Goal: Transaction & Acquisition: Purchase product/service

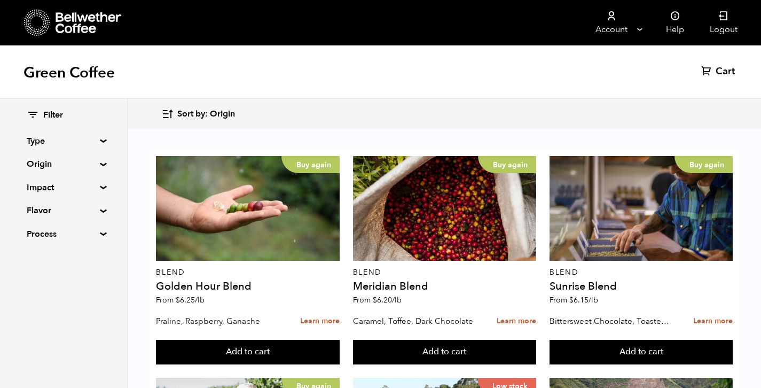
scroll to position [108, 0]
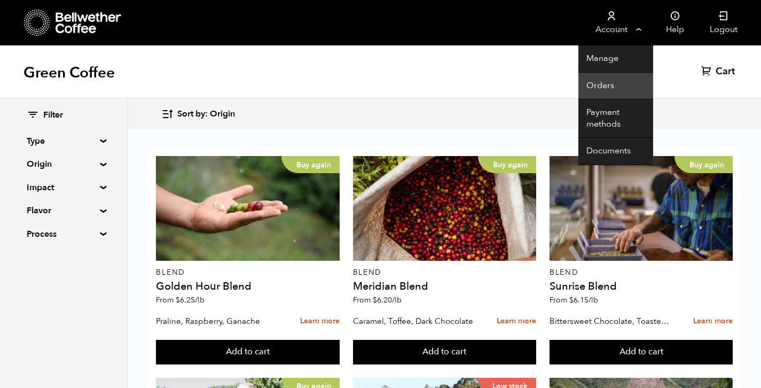
click at [609, 88] on link "Orders" at bounding box center [615, 86] width 75 height 27
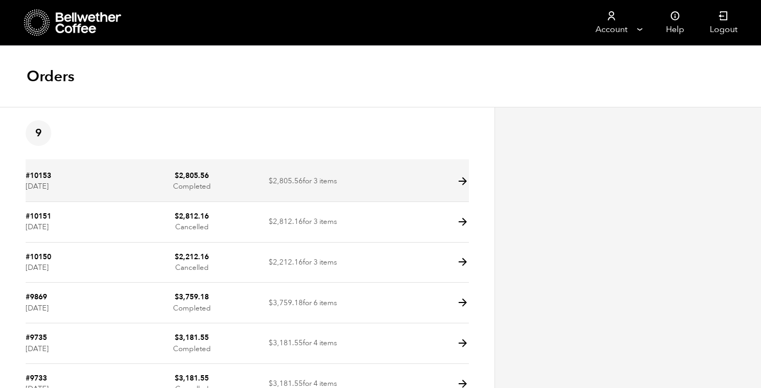
click at [419, 184] on td at bounding box center [413, 181] width 111 height 41
click at [466, 180] on icon at bounding box center [462, 181] width 12 height 12
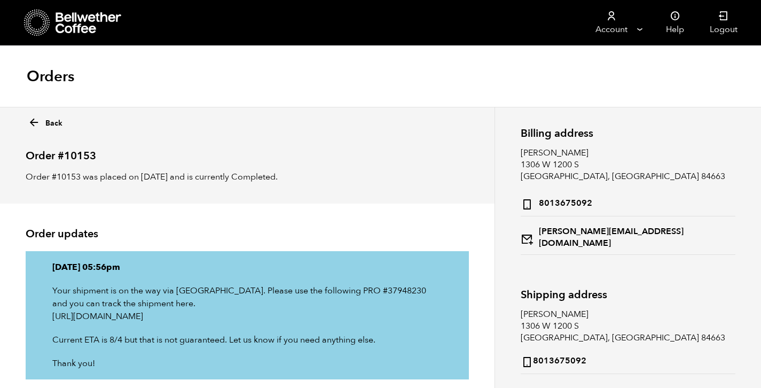
click at [49, 119] on link "Back" at bounding box center [45, 120] width 35 height 15
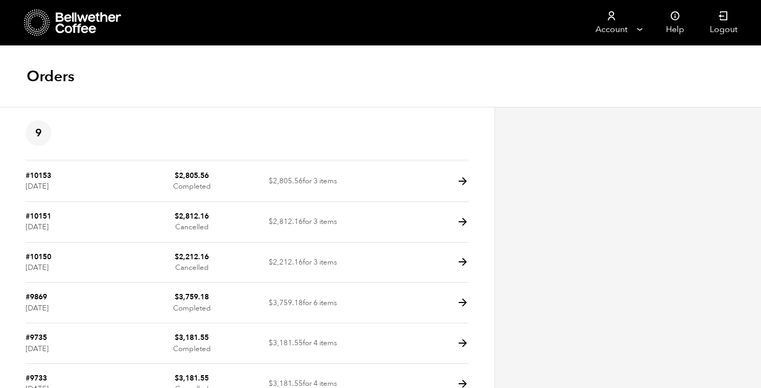
click at [89, 21] on icon at bounding box center [89, 22] width 67 height 21
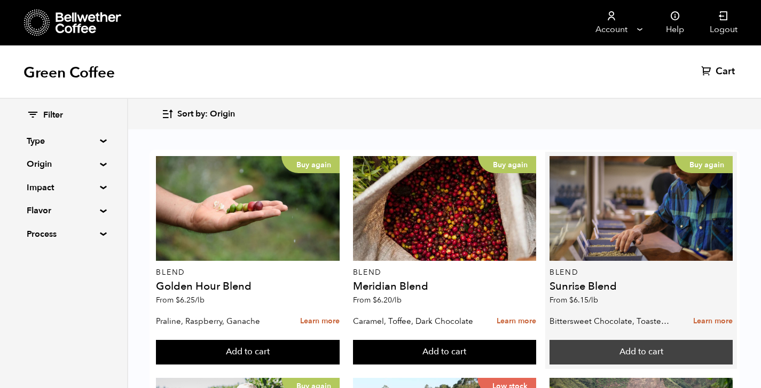
click at [651, 359] on button "Add to cart" at bounding box center [640, 352] width 183 height 25
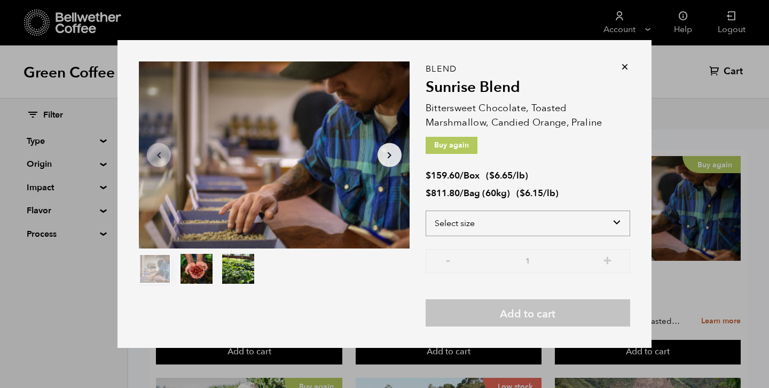
click at [600, 230] on select "Select size Bag (60kg) (132 lbs) Box (24 lbs)" at bounding box center [528, 223] width 204 height 26
select select "bag-3"
click at [426, 210] on select "Select size Bag (60kg) (132 lbs) Box (24 lbs)" at bounding box center [528, 223] width 204 height 26
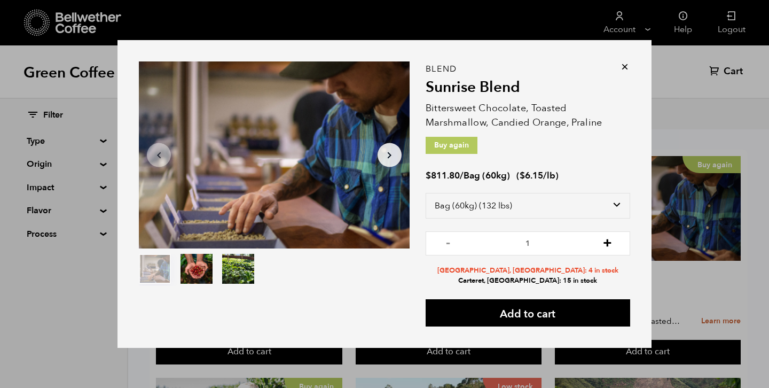
click at [610, 239] on button "+" at bounding box center [607, 242] width 13 height 11
type input "2"
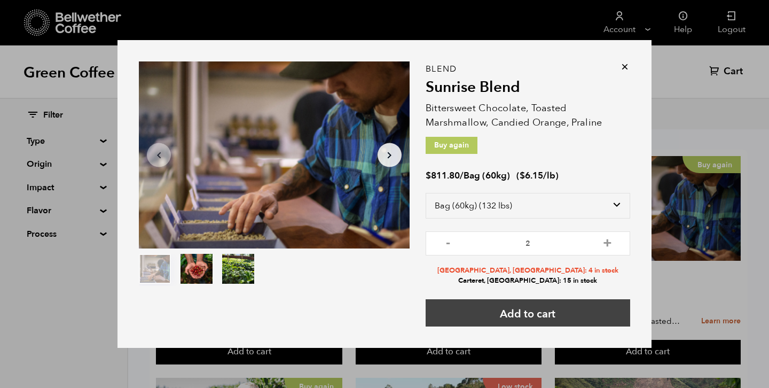
click at [584, 310] on button "Add to cart" at bounding box center [528, 312] width 204 height 27
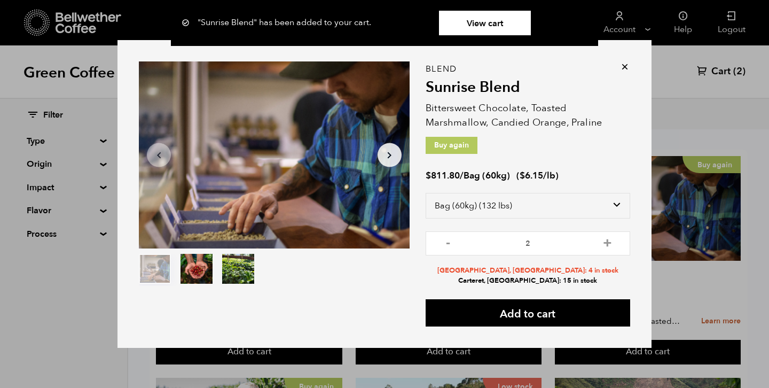
click at [621, 66] on icon at bounding box center [624, 66] width 11 height 11
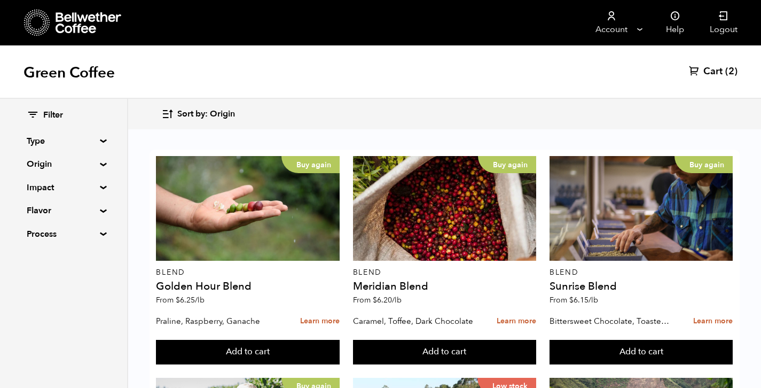
click at [713, 81] on div "Green Coffee Cart (2)" at bounding box center [380, 71] width 761 height 53
click at [715, 68] on span "Cart" at bounding box center [712, 71] width 19 height 13
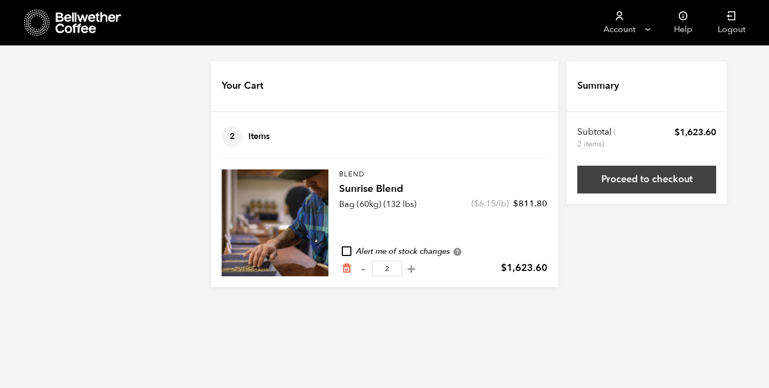
click at [702, 183] on link "Proceed to checkout" at bounding box center [646, 180] width 139 height 28
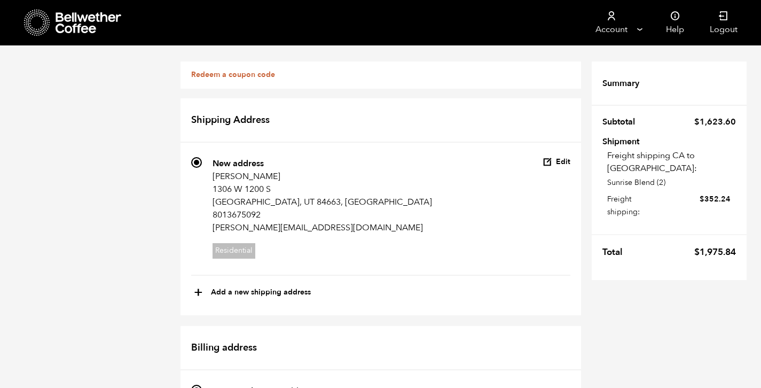
click at [249, 76] on link "Redeem a coupon code" at bounding box center [233, 74] width 84 height 10
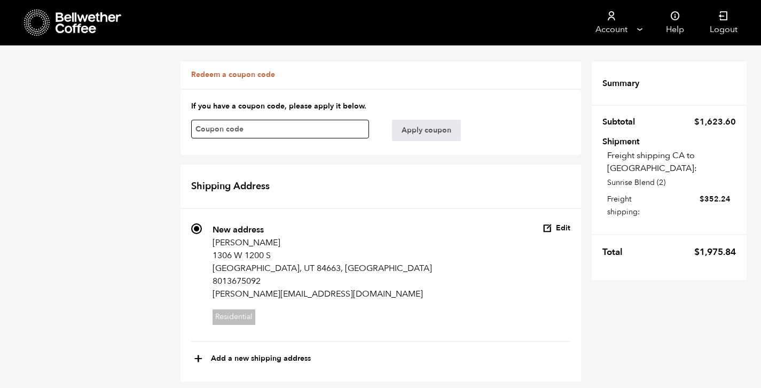
paste input "19tdk8dh9rplrnnq"
type input "19tdk8dh9rplrnnq"
click at [423, 130] on button "Apply coupon" at bounding box center [426, 130] width 69 height 21
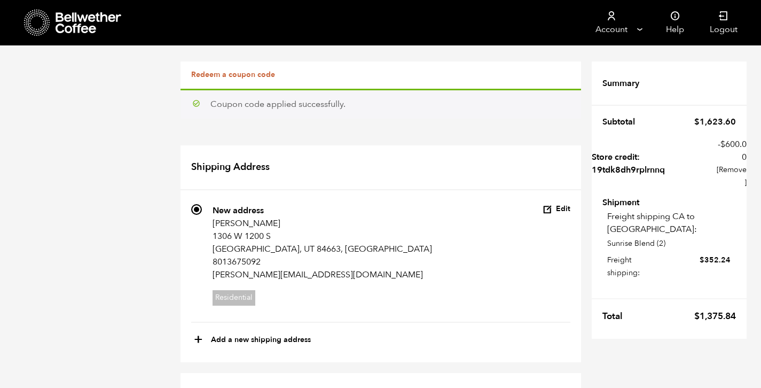
scroll to position [369, 0]
radio input "true"
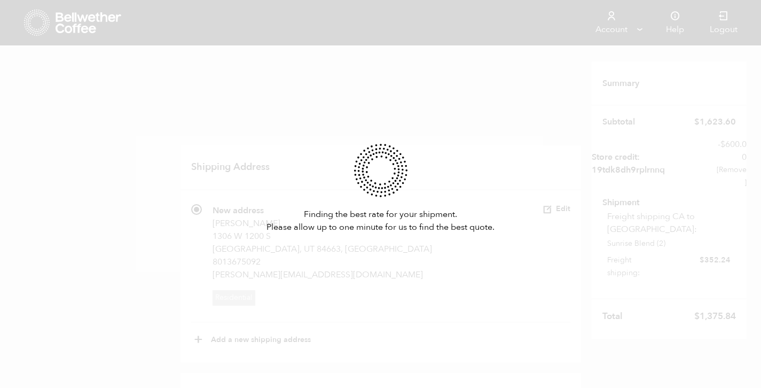
click at [148, 158] on div "Finding the best rate for your shipment. Please allow up to one minute for us t…" at bounding box center [380, 194] width 761 height 388
click at [147, 158] on div "Finding the best rate for your shipment. Please allow up to one minute for us t…" at bounding box center [380, 194] width 761 height 388
drag, startPoint x: 144, startPoint y: 160, endPoint x: 96, endPoint y: 30, distance: 138.9
click at [143, 160] on div "Finding the best rate for your shipment. Please allow up to one minute for us t…" at bounding box center [380, 194] width 761 height 388
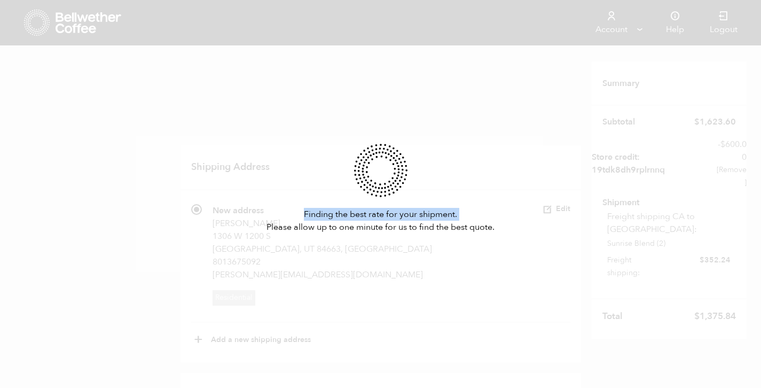
click at [95, 162] on div "Finding the best rate for your shipment. Please allow up to one minute for us t…" at bounding box center [380, 194] width 761 height 388
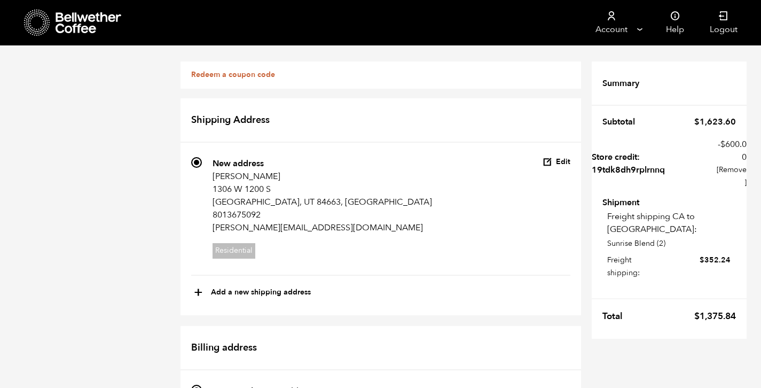
scroll to position [698, 0]
radio input "true"
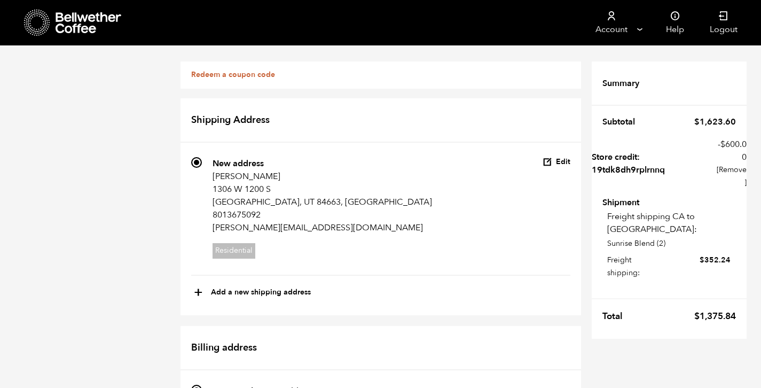
radio input "true"
select select
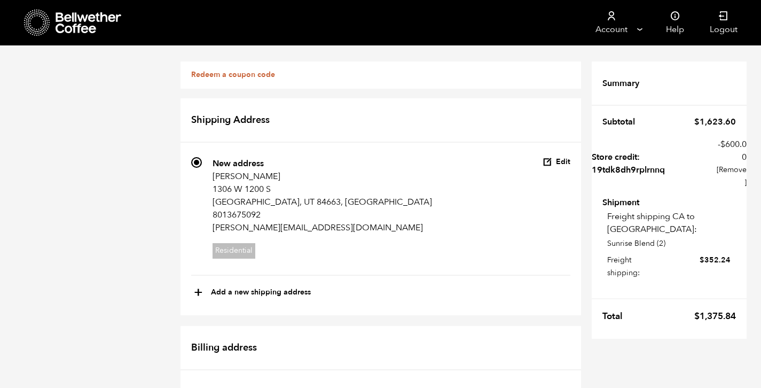
radio input "true"
